Goal: Task Accomplishment & Management: Complete application form

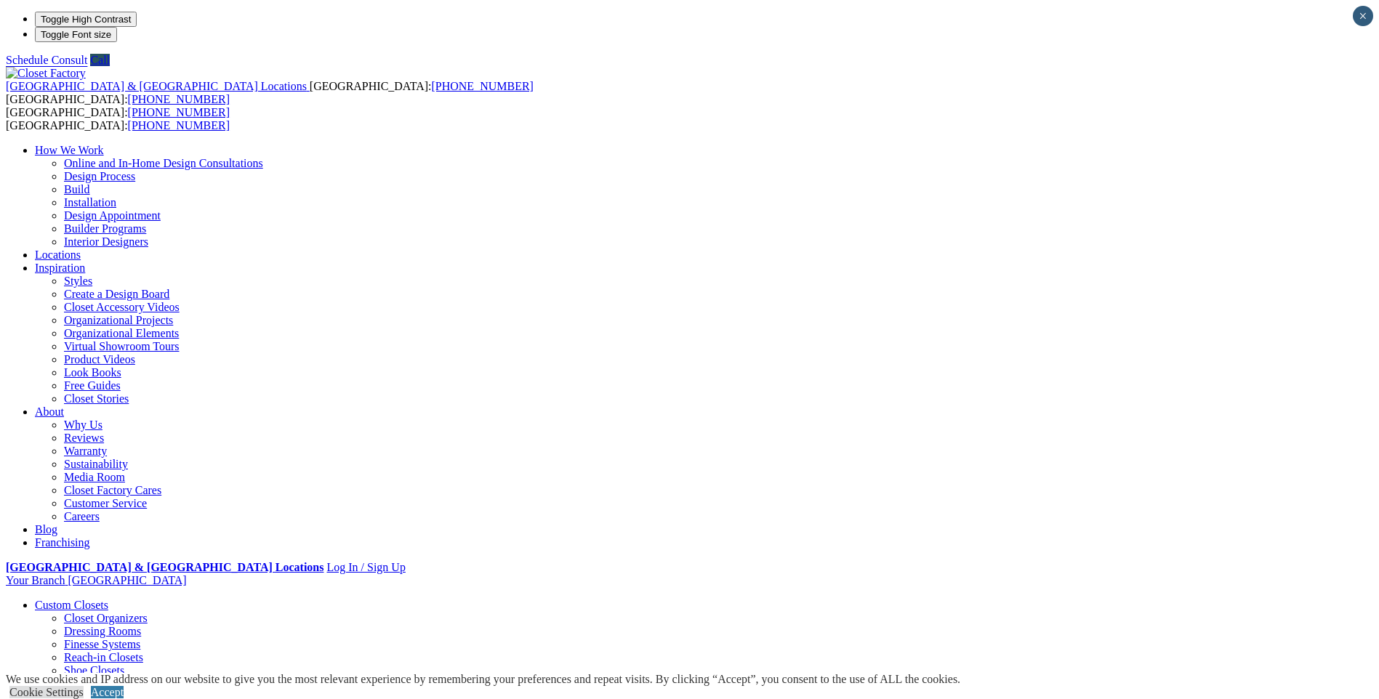
click at [143, 651] on link "Reach-in Closets" at bounding box center [103, 657] width 79 height 12
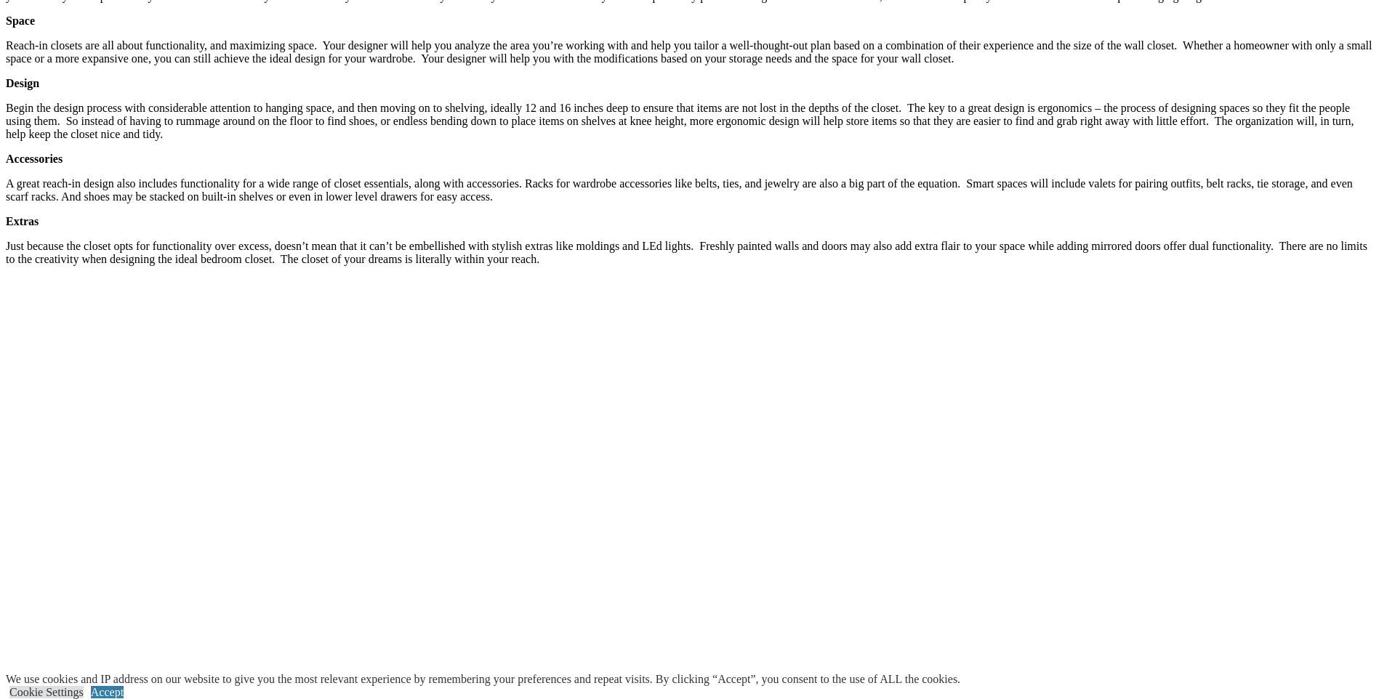
scroll to position [2545, 0]
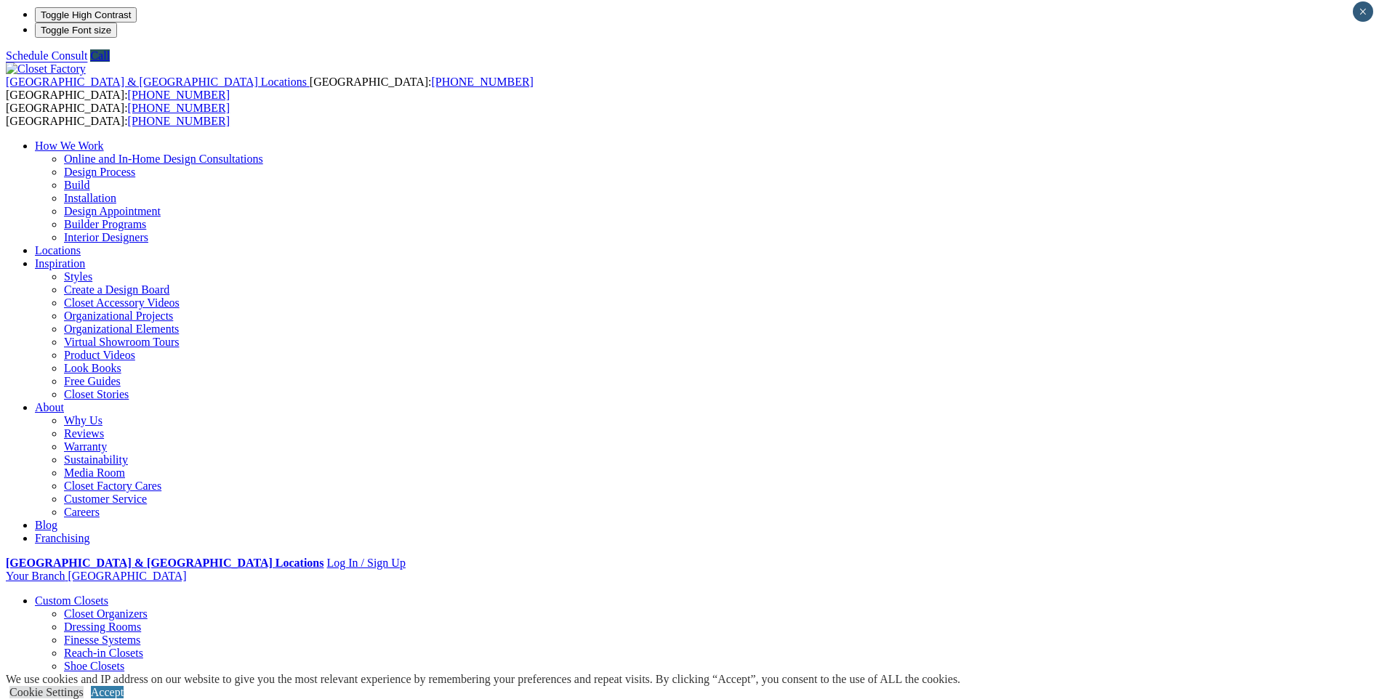
scroll to position [218, 0]
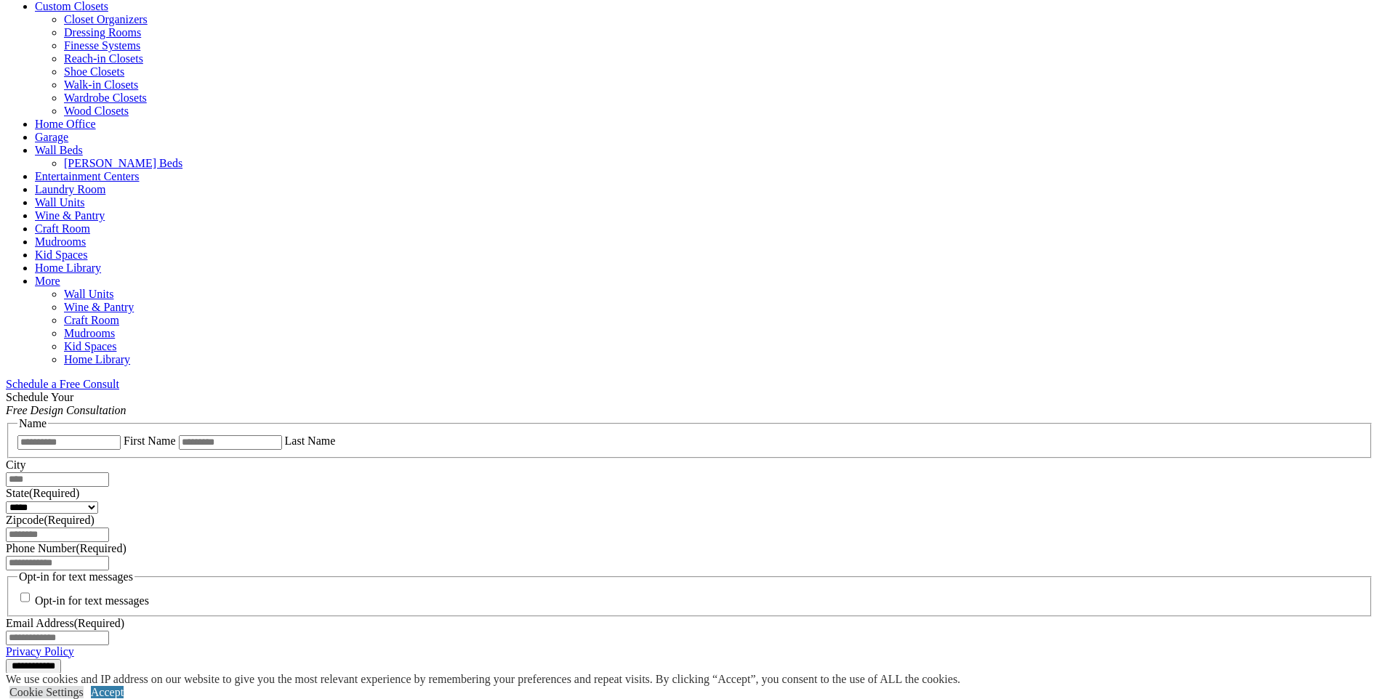
scroll to position [654, 0]
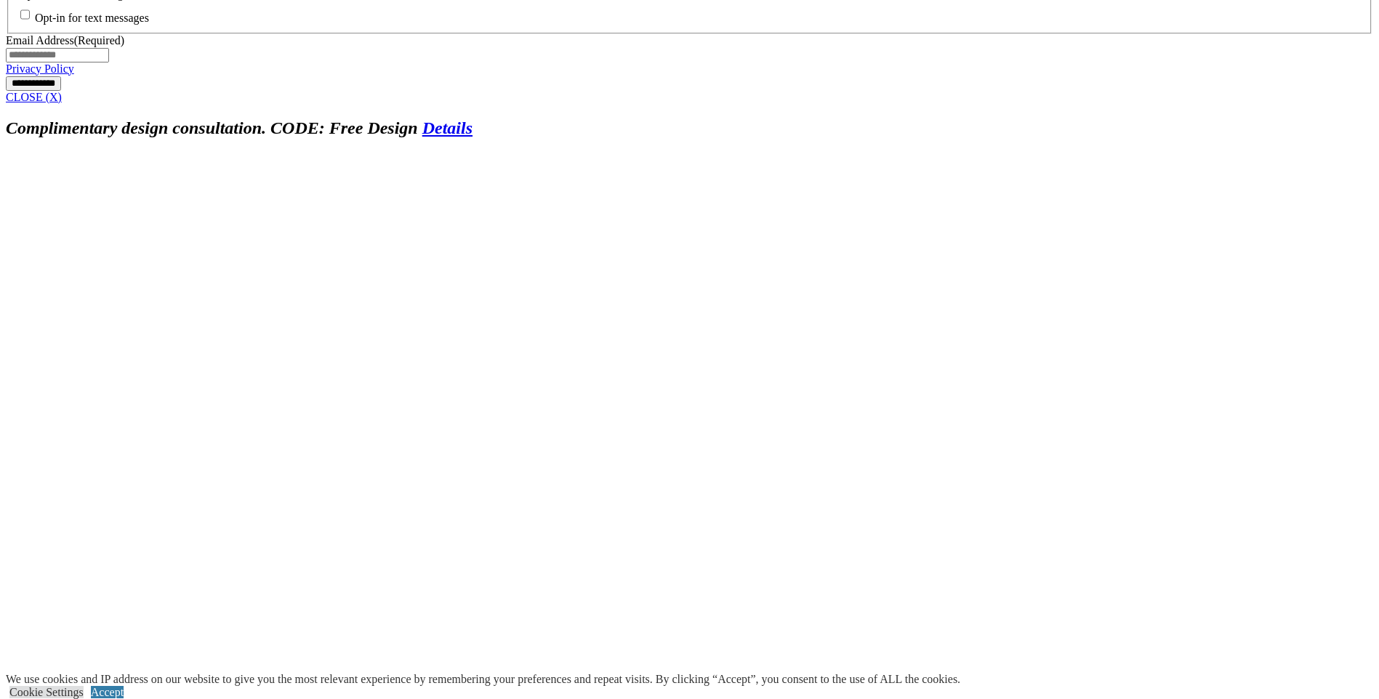
scroll to position [1381, 0]
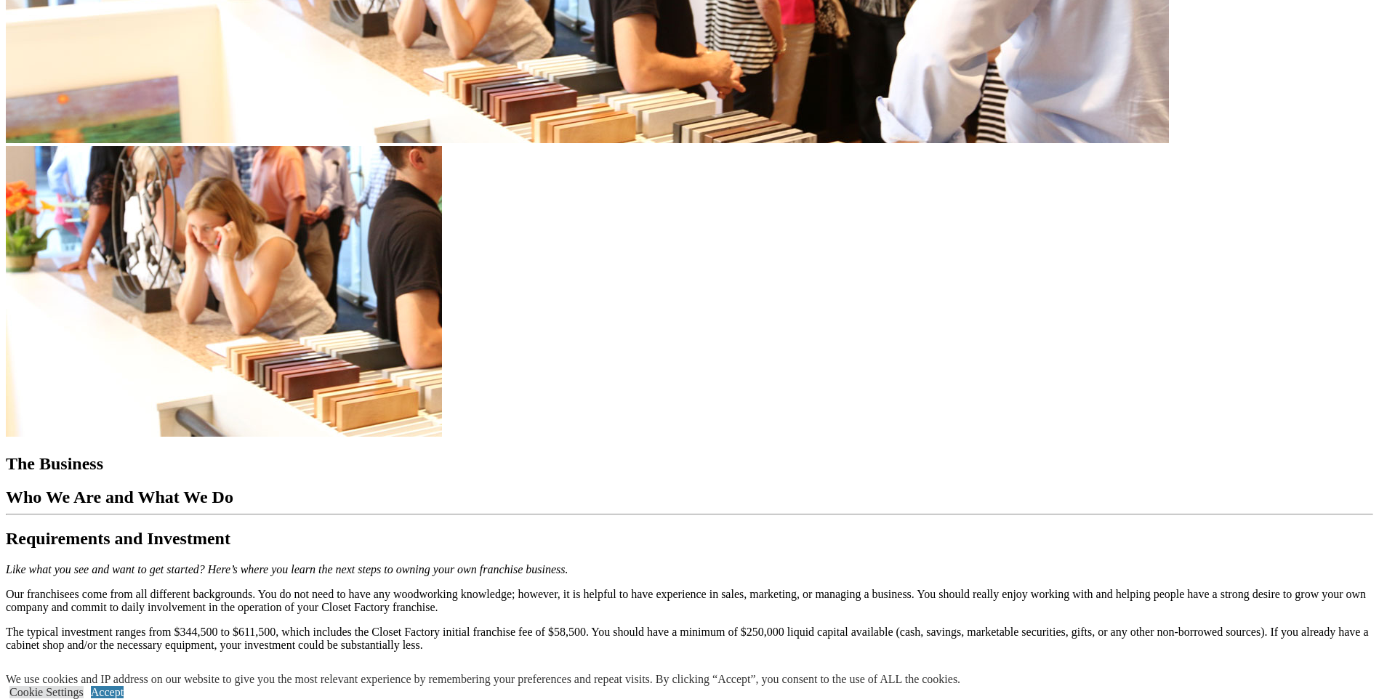
scroll to position [5453, 0]
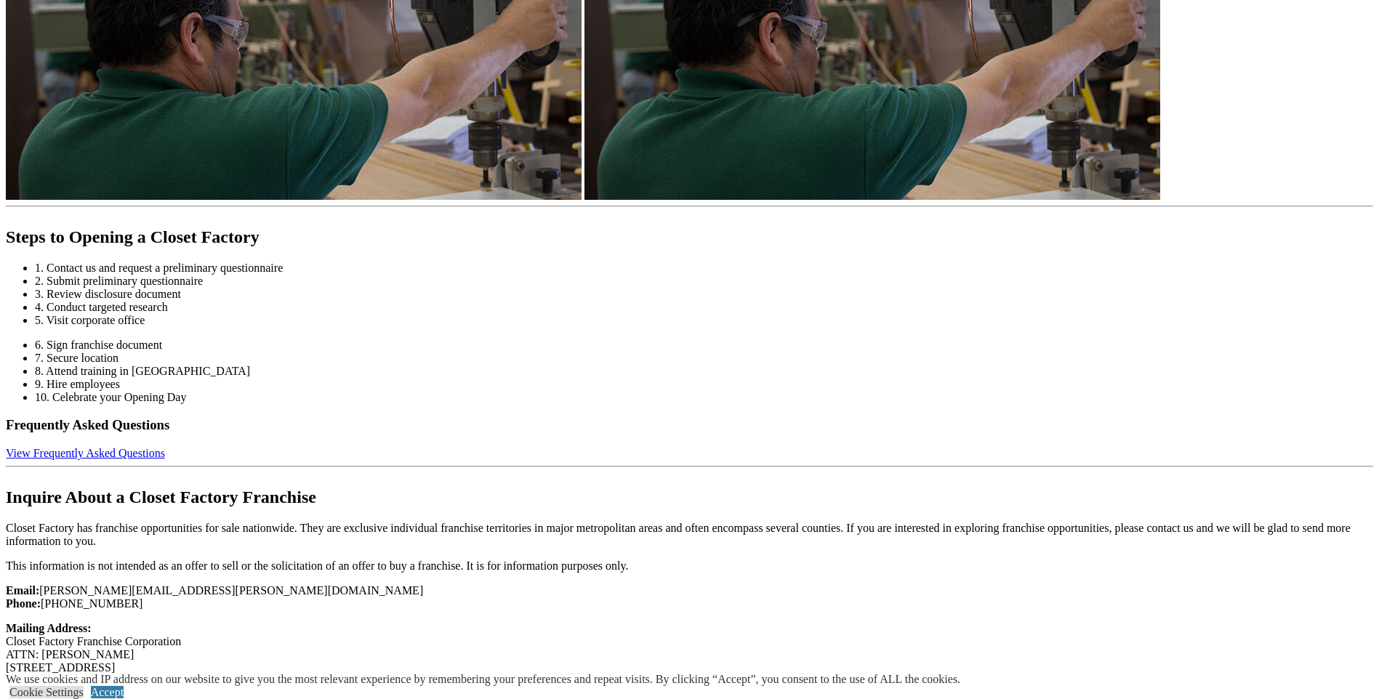
scroll to position [6483, 0]
